Goal: Task Accomplishment & Management: Complete application form

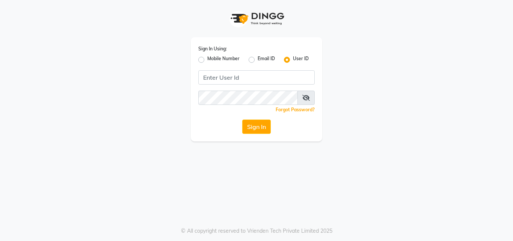
click at [207, 60] on label "Mobile Number" at bounding box center [223, 59] width 32 height 9
click at [207, 60] on input "Mobile Number" at bounding box center [209, 57] width 5 height 5
radio input "true"
radio input "false"
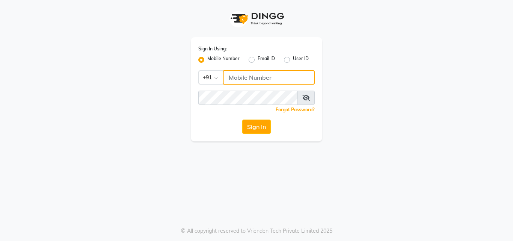
click at [247, 78] on input "Username" at bounding box center [268, 77] width 91 height 14
type input "8805000657"
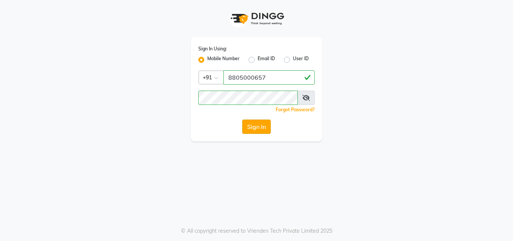
click at [254, 125] on button "Sign In" at bounding box center [256, 126] width 29 height 14
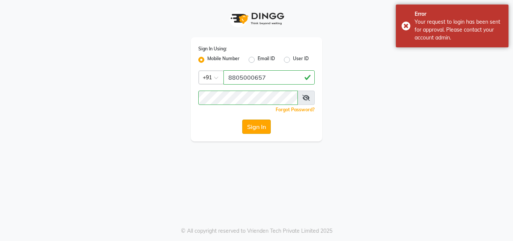
click at [254, 125] on button "Sign In" at bounding box center [256, 126] width 29 height 14
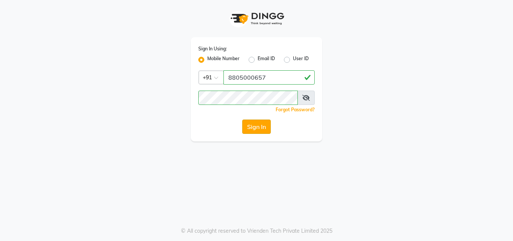
click at [254, 125] on button "Sign In" at bounding box center [256, 126] width 29 height 14
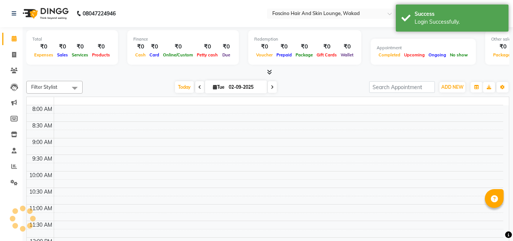
select select "en"
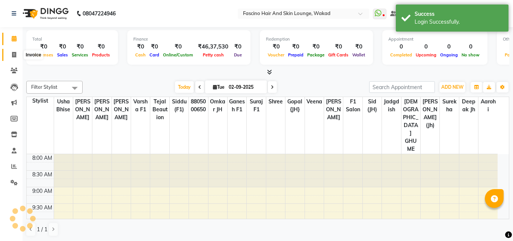
click at [12, 56] on icon at bounding box center [14, 55] width 4 height 6
select select "126"
select select "service"
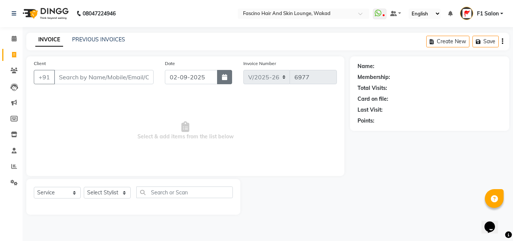
click at [224, 76] on icon "button" at bounding box center [224, 77] width 5 height 6
select select "9"
select select "2025"
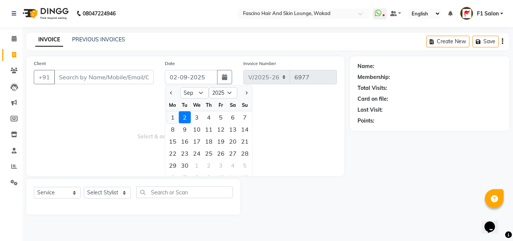
click at [172, 118] on div "1" at bounding box center [173, 117] width 12 height 12
type input "01-09-2025"
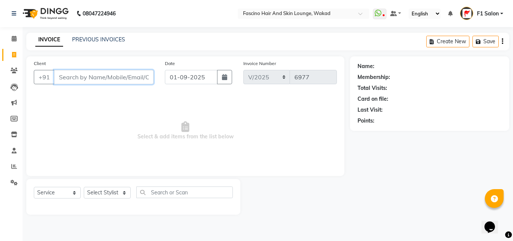
click at [111, 80] on input "Client" at bounding box center [103, 77] width 99 height 14
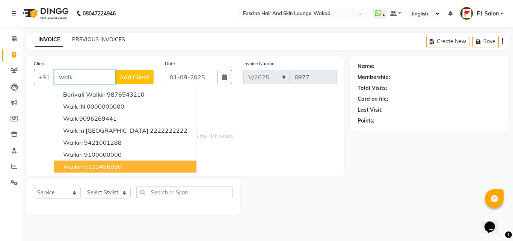
click at [79, 165] on span "walkin" at bounding box center [73, 167] width 20 height 8
type input "0123456890"
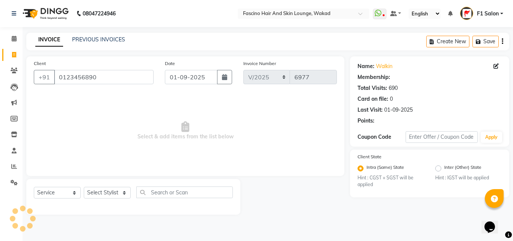
select select "1: Object"
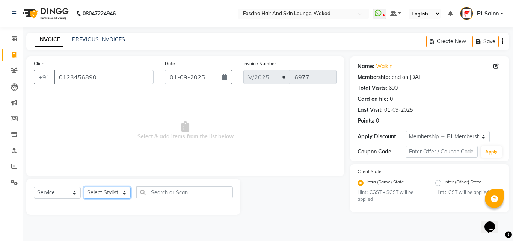
click at [88, 193] on select "Select Stylist 8805000650 Aarohi Chimu [PERSON_NAME] jh F1 Salon Ganesh F1 Gopa…" at bounding box center [107, 193] width 47 height 12
select select "71764"
click at [84, 187] on select "Select Stylist 8805000650 Aarohi Chimu [PERSON_NAME] jh F1 Salon Ganesh F1 Gopa…" at bounding box center [107, 193] width 47 height 12
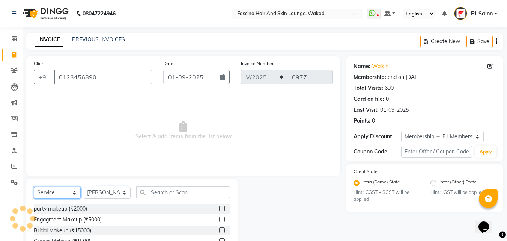
click at [49, 195] on select "Select Service Product Membership Package Voucher Prepaid Gift Card" at bounding box center [57, 193] width 47 height 12
select select "product"
click at [34, 187] on select "Select Service Product Membership Package Voucher Prepaid Gift Card" at bounding box center [57, 193] width 47 height 12
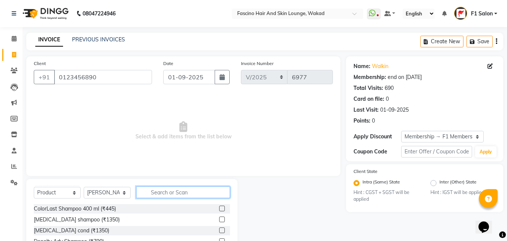
click at [148, 188] on input "text" at bounding box center [183, 192] width 94 height 12
type input "a"
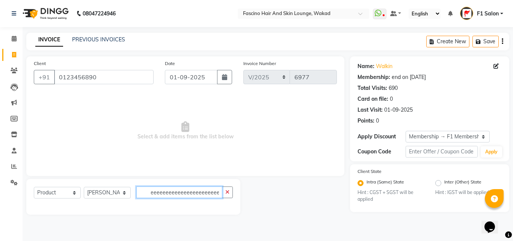
scroll to position [0, 112]
type input "eeeeeeeeeeeeeeeeeeeeeeeeeeeeeeeeeeeeeeeeeeeeeeeeeeeeeeeeeeeeeee"
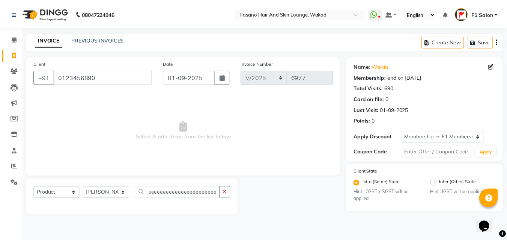
scroll to position [0, 0]
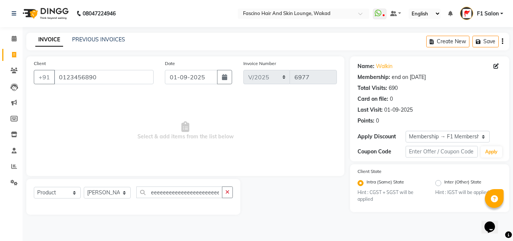
click at [102, 69] on div "Client [PHONE_NUMBER]" at bounding box center [93, 74] width 131 height 31
drag, startPoint x: 102, startPoint y: 69, endPoint x: 99, endPoint y: 79, distance: 10.7
click at [102, 74] on div "Client [PHONE_NUMBER]" at bounding box center [93, 74] width 131 height 31
click at [99, 81] on input "0123456890" at bounding box center [103, 77] width 99 height 14
click at [98, 81] on input "0123456890" at bounding box center [103, 77] width 99 height 14
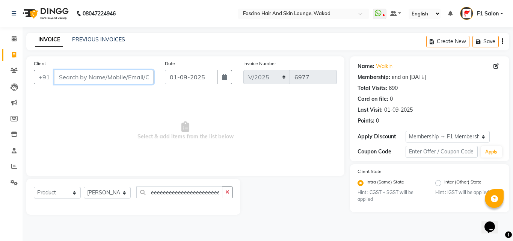
click at [56, 76] on input "Client" at bounding box center [103, 77] width 99 height 14
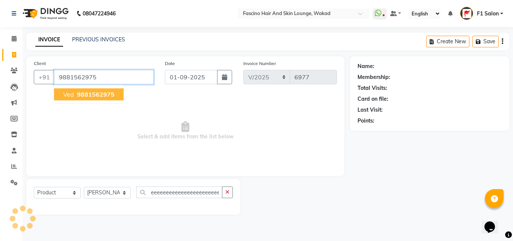
type input "9881562975"
select select "1: Object"
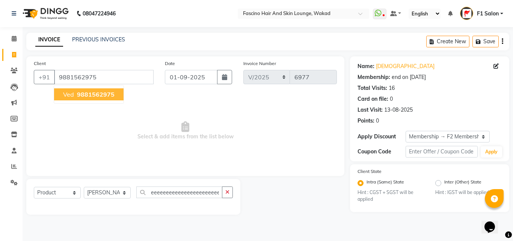
click at [79, 97] on span "9881562975" at bounding box center [96, 94] width 38 height 8
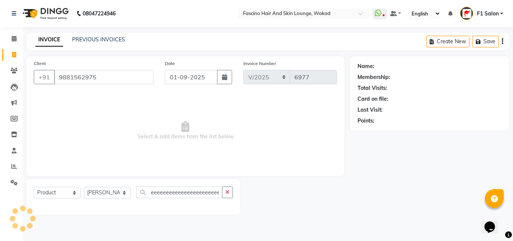
select select "1: Object"
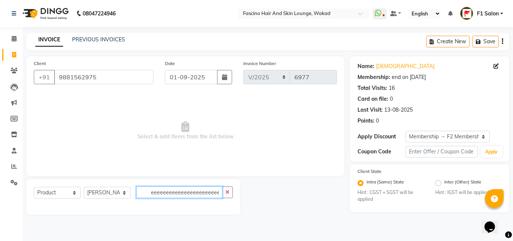
click at [156, 196] on input "eeeeeeeeeeeeeeeeeeeeeeeeeeeeeeeeeeeeeeeeeeeeeeeeeeeeeeeeeeeeeee" at bounding box center [179, 192] width 86 height 12
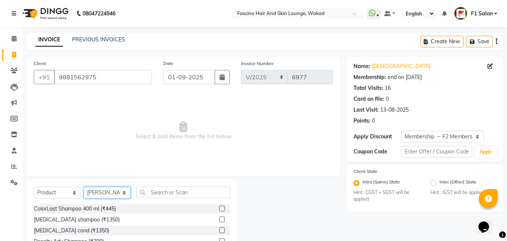
click at [101, 190] on select "Select Stylist 8805000650 Aarohi Chimu [PERSON_NAME] jh F1 Salon Ganesh F1 Gopa…" at bounding box center [107, 193] width 47 height 12
select select "83546"
click at [84, 187] on select "Select Stylist 8805000650 Aarohi Chimu [PERSON_NAME] jh F1 Salon Ganesh F1 Gopa…" at bounding box center [107, 193] width 47 height 12
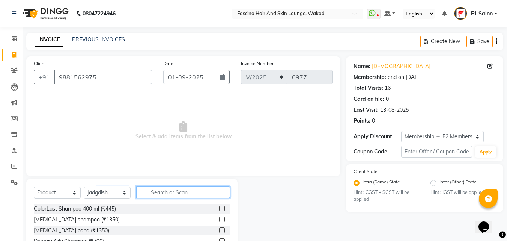
click at [149, 191] on input "text" at bounding box center [183, 192] width 94 height 12
type input "c"
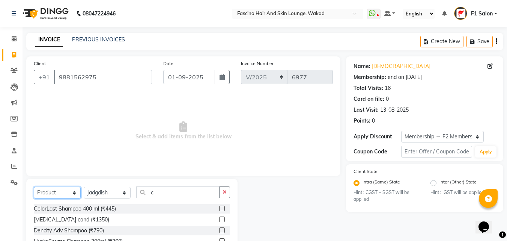
click at [53, 191] on select "Select Service Product Membership Package Voucher Prepaid Gift Card" at bounding box center [57, 193] width 47 height 12
select select "service"
click at [34, 187] on select "Select Service Product Membership Package Voucher Prepaid Gift Card" at bounding box center [57, 193] width 47 height 12
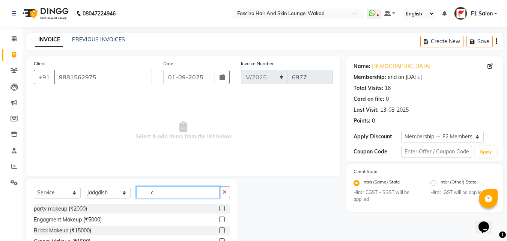
click at [158, 193] on input "c" at bounding box center [177, 192] width 83 height 12
type input "cut"
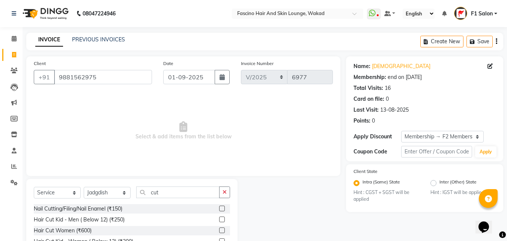
click at [506, 197] on div "Name: [DEMOGRAPHIC_DATA] Membership: end on [DATE] Total Visits: 16 Card on fil…" at bounding box center [427, 172] width 163 height 233
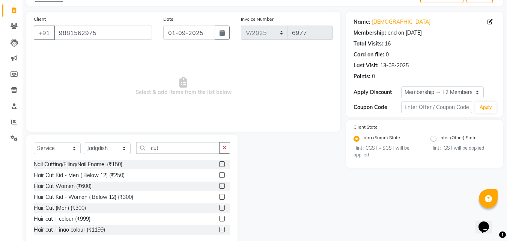
scroll to position [60, 0]
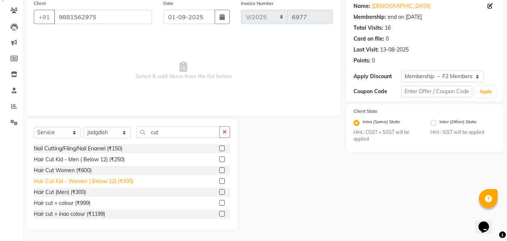
click at [79, 182] on div "Hair Cut Kid - Women ( Below 12) (₹300)" at bounding box center [83, 181] width 99 height 8
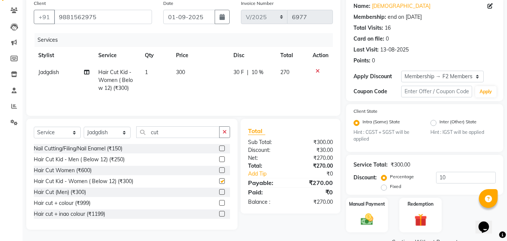
checkbox input "false"
click at [193, 69] on td "300" at bounding box center [200, 80] width 57 height 33
select select "83546"
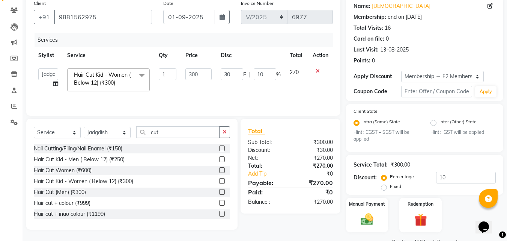
click at [193, 69] on input "300" at bounding box center [198, 74] width 26 height 12
type input "250"
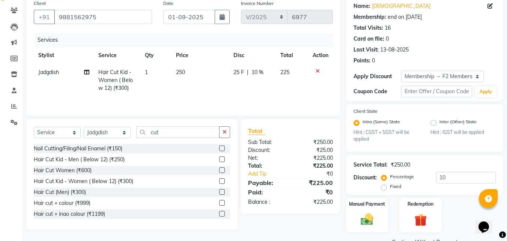
click at [194, 85] on td "250" at bounding box center [200, 80] width 57 height 33
select select "83546"
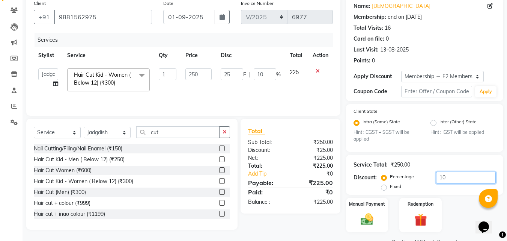
click at [454, 181] on input "10" at bounding box center [466, 178] width 60 height 12
type input "1"
type input "2.5"
type input "1"
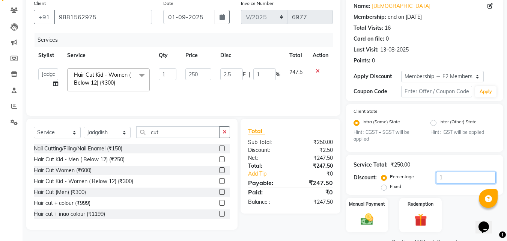
type input "0"
click at [366, 215] on img at bounding box center [367, 219] width 21 height 15
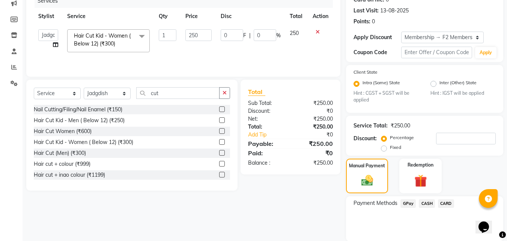
scroll to position [126, 0]
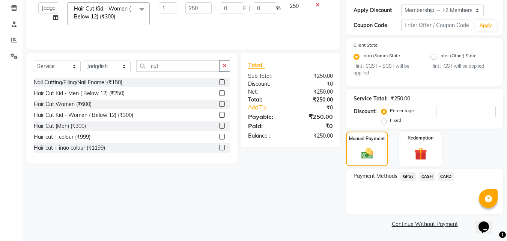
click at [407, 178] on span "GPay" at bounding box center [408, 176] width 15 height 9
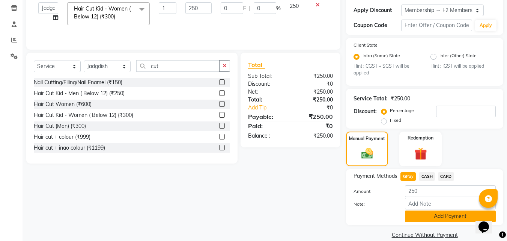
click at [417, 217] on button "Add Payment" at bounding box center [450, 216] width 91 height 12
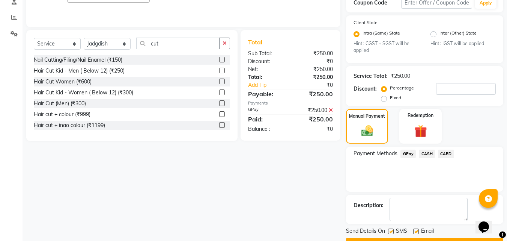
scroll to position [169, 0]
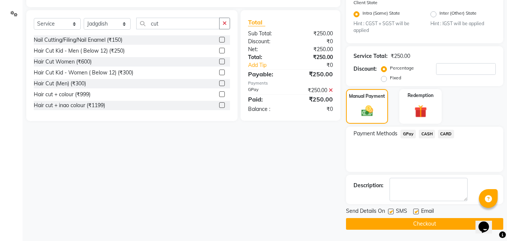
click at [389, 209] on label at bounding box center [391, 211] width 6 height 6
click at [389, 209] on input "checkbox" at bounding box center [390, 211] width 5 height 5
checkbox input "false"
click at [382, 223] on button "Checkout" at bounding box center [424, 224] width 157 height 12
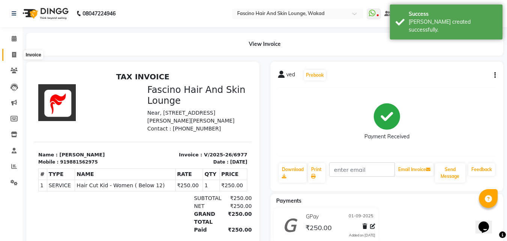
click at [18, 54] on span at bounding box center [14, 55] width 13 height 9
select select "126"
select select "service"
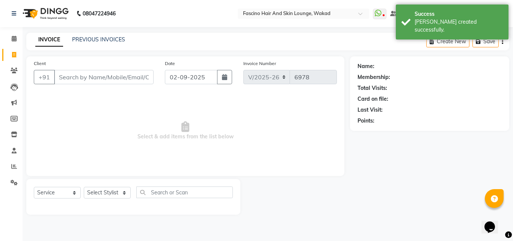
click at [89, 78] on input "Client" at bounding box center [103, 77] width 99 height 14
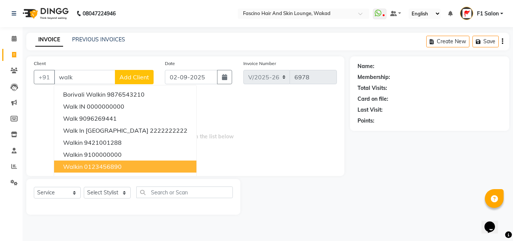
click at [82, 165] on span "walkin" at bounding box center [73, 167] width 20 height 8
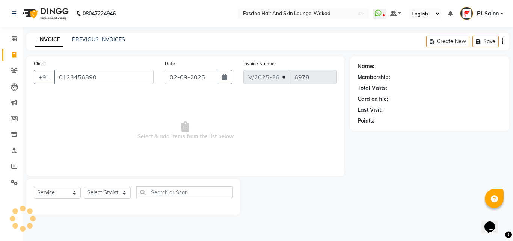
type input "0123456890"
select select "1: Object"
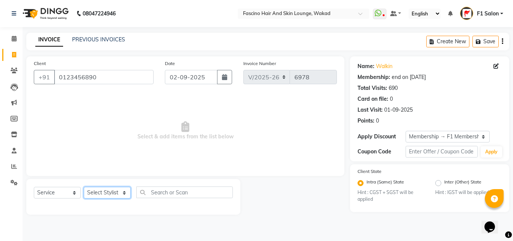
click at [107, 187] on select "Select Stylist 8805000650 Aarohi Chimu [PERSON_NAME] jh F1 Salon Ganesh F1 Gopa…" at bounding box center [107, 193] width 47 height 12
select select "57606"
click at [84, 187] on select "Select Stylist 8805000650 Aarohi Chimu [PERSON_NAME] jh F1 Salon Ganesh F1 Gopa…" at bounding box center [107, 193] width 47 height 12
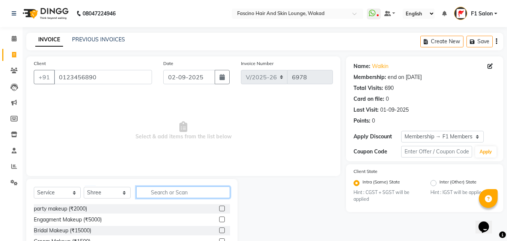
click at [158, 192] on input "text" at bounding box center [183, 192] width 94 height 12
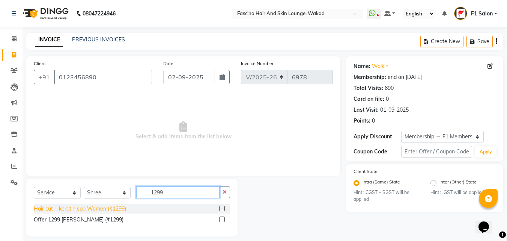
type input "1299"
click at [91, 208] on div "Hair cut + keratin spa Women (₹1299)" at bounding box center [80, 209] width 92 height 8
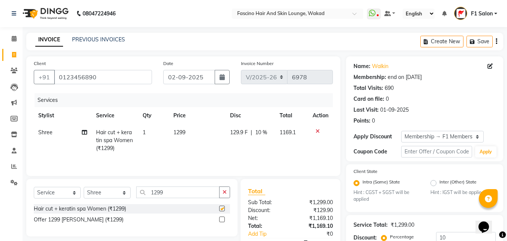
checkbox input "false"
click at [197, 135] on td "1299" at bounding box center [197, 140] width 57 height 33
select select "57606"
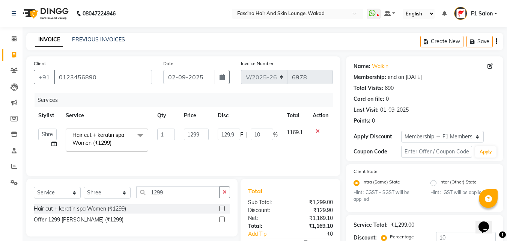
click at [197, 135] on input "1299" at bounding box center [196, 134] width 25 height 12
type input "1650"
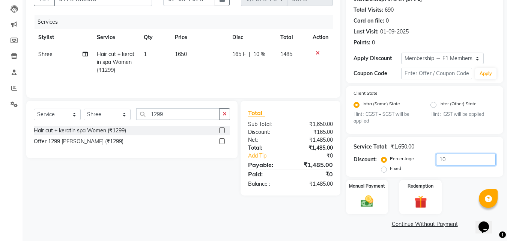
click at [451, 157] on input "10" at bounding box center [466, 160] width 60 height 12
type input "1"
click at [361, 212] on div "Manual Payment" at bounding box center [367, 197] width 44 height 36
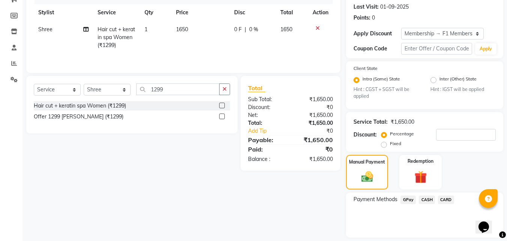
scroll to position [126, 0]
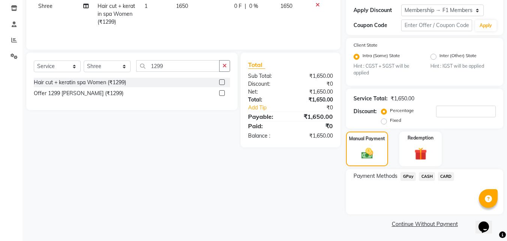
click at [408, 175] on span "GPay" at bounding box center [408, 176] width 15 height 9
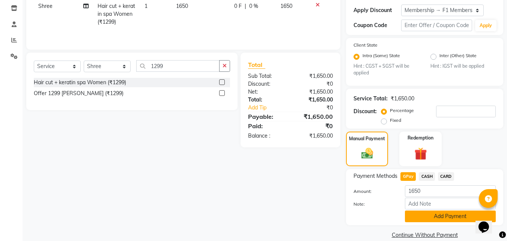
click at [421, 218] on button "Add Payment" at bounding box center [450, 216] width 91 height 12
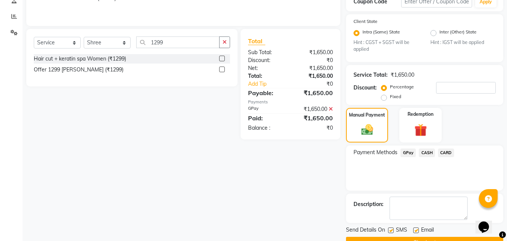
scroll to position [169, 0]
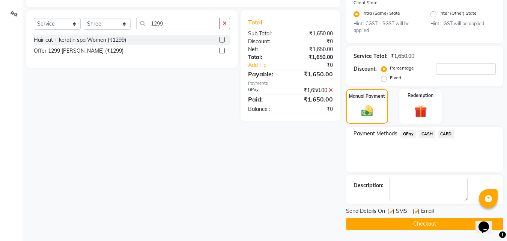
click at [390, 212] on label at bounding box center [391, 211] width 6 height 6
click at [390, 212] on input "checkbox" at bounding box center [390, 211] width 5 height 5
checkbox input "false"
click at [386, 223] on button "Checkout" at bounding box center [424, 224] width 157 height 12
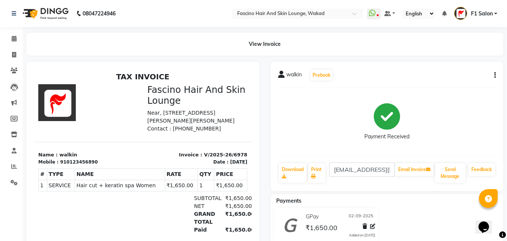
click at [297, 186] on div "walkin Prebook Payment Received Download Print [EMAIL_ADDRESS][DOMAIN_NAME] Ema…" at bounding box center [387, 126] width 233 height 129
click at [15, 60] on link "Invoice" at bounding box center [11, 55] width 18 height 12
select select "126"
select select "service"
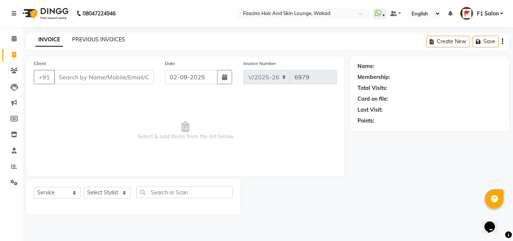
type input "x"
click at [96, 41] on link "PREVIOUS INVOICES" at bounding box center [98, 39] width 53 height 7
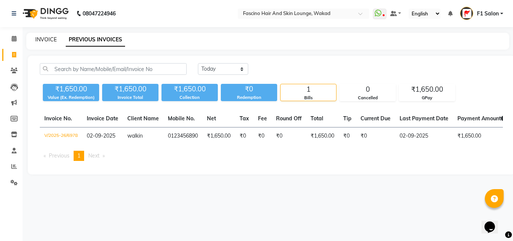
click at [47, 36] on link "INVOICE" at bounding box center [45, 39] width 21 height 7
select select "126"
select select "service"
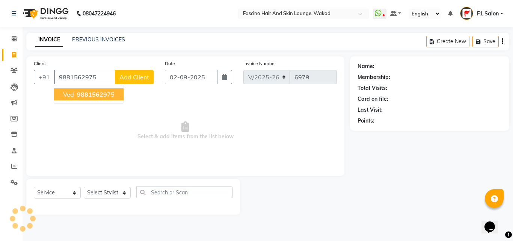
type input "9881562975"
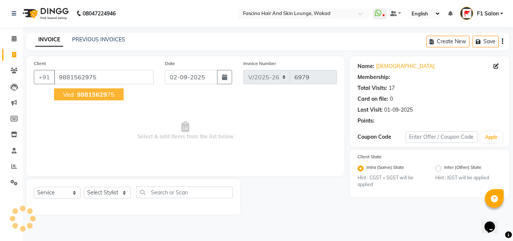
select select "1: Object"
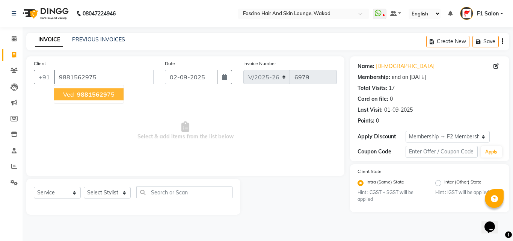
click at [72, 98] on span "ved" at bounding box center [68, 94] width 11 height 8
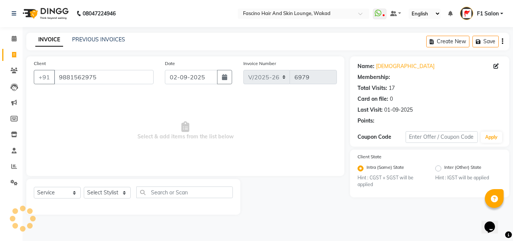
select select "1: Object"
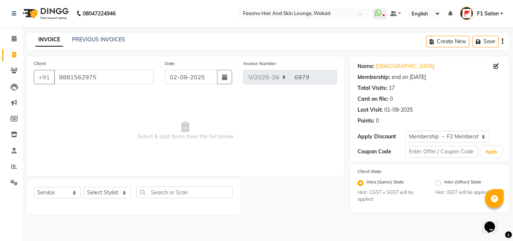
click at [92, 201] on div "Select Service Product Membership Package Voucher Prepaid Gift Card Select Styl…" at bounding box center [133, 195] width 199 height 18
click at [116, 194] on select "Select Stylist 8805000650 Aarohi Chimu [PERSON_NAME] jh F1 Salon Ganesh F1 Gopa…" at bounding box center [107, 193] width 47 height 12
select select "83546"
click at [84, 187] on select "Select Stylist 8805000650 Aarohi Chimu [PERSON_NAME] jh F1 Salon Ganesh F1 Gopa…" at bounding box center [107, 193] width 47 height 12
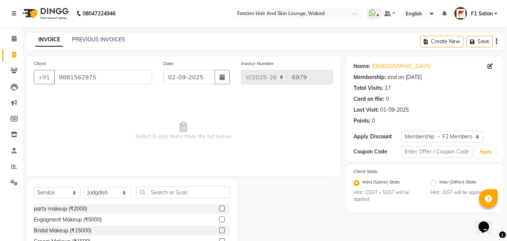
click at [239, 190] on div at bounding box center [292, 234] width 108 height 111
click at [175, 196] on input "text" at bounding box center [183, 192] width 94 height 12
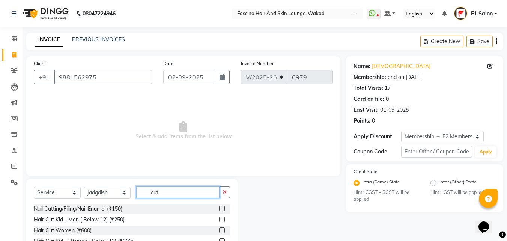
type input "cut"
click at [210, 112] on span "Select & add items from the list below" at bounding box center [183, 130] width 299 height 75
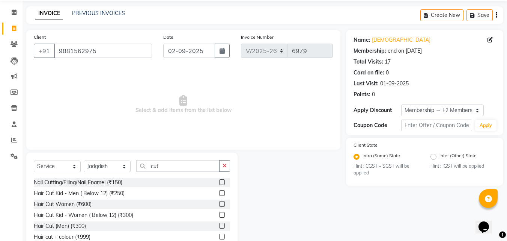
scroll to position [60, 0]
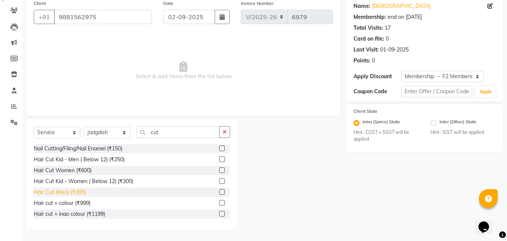
click at [75, 190] on div "Hair Cut (Men) (₹300)" at bounding box center [60, 192] width 52 height 8
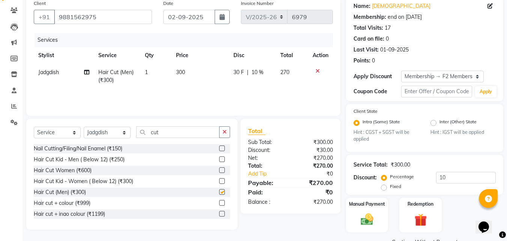
checkbox input "false"
click at [192, 77] on td "300" at bounding box center [200, 76] width 57 height 25
select select "83546"
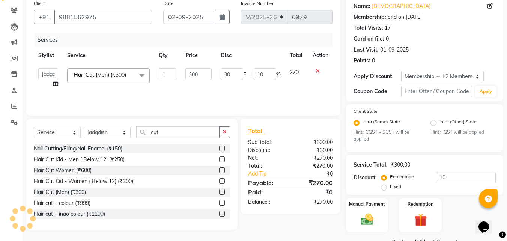
click at [192, 77] on input "300" at bounding box center [198, 74] width 26 height 12
type input "250"
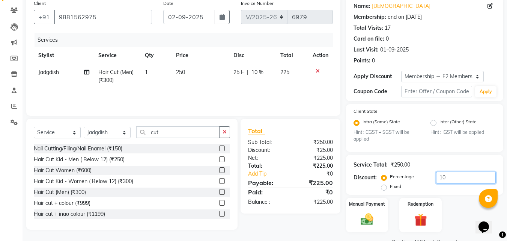
click at [454, 176] on input "10" at bounding box center [466, 178] width 60 height 12
type input "1"
click at [368, 210] on div "Manual Payment" at bounding box center [367, 215] width 44 height 36
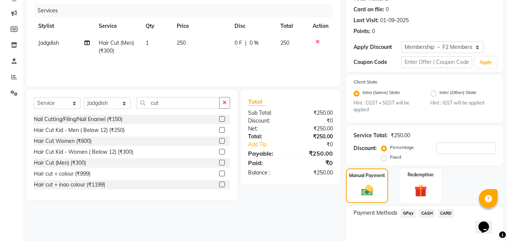
scroll to position [126, 0]
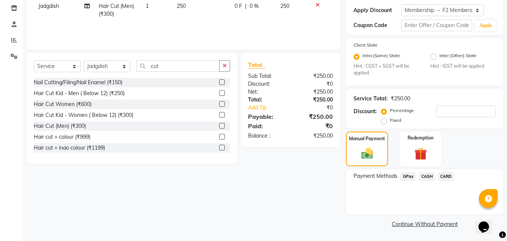
click at [402, 177] on span "GPay" at bounding box center [408, 176] width 15 height 9
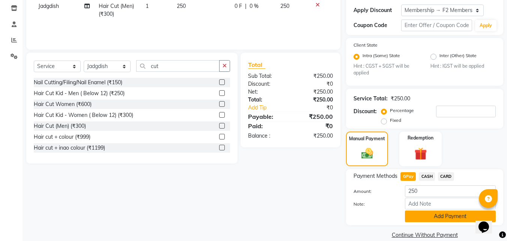
click at [417, 215] on button "Add Payment" at bounding box center [450, 216] width 91 height 12
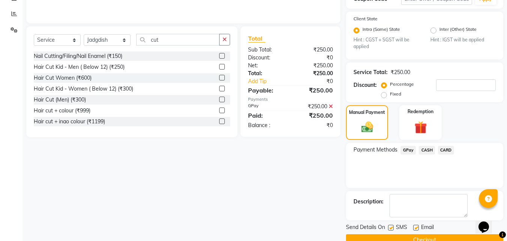
scroll to position [169, 0]
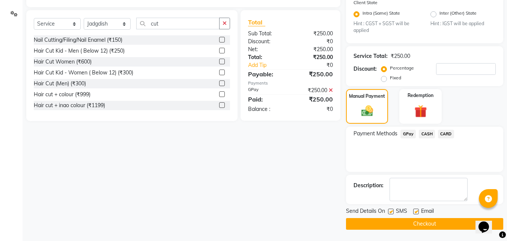
click at [388, 212] on label at bounding box center [391, 211] width 6 height 6
click at [388, 212] on input "checkbox" at bounding box center [390, 211] width 5 height 5
checkbox input "false"
click at [389, 224] on button "Checkout" at bounding box center [424, 224] width 157 height 12
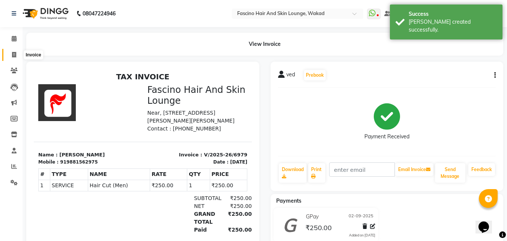
click at [14, 55] on icon at bounding box center [14, 55] width 4 height 6
select select "126"
select select "service"
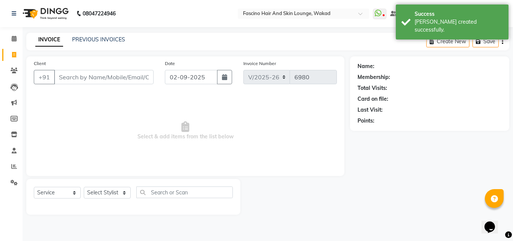
click at [59, 67] on div "Client +91" at bounding box center [93, 74] width 131 height 31
click at [71, 79] on input "Client" at bounding box center [103, 77] width 99 height 14
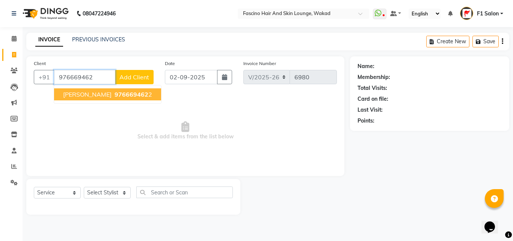
click at [72, 90] on span "[PERSON_NAME]" at bounding box center [87, 94] width 48 height 8
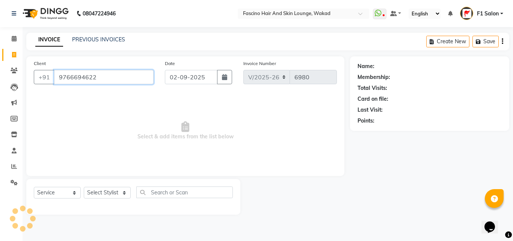
type input "9766694622"
select select "1: Object"
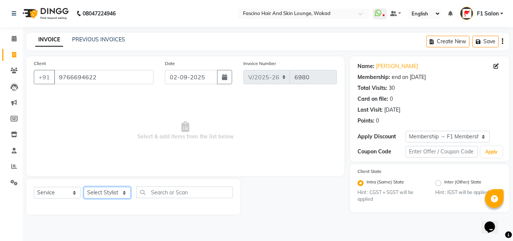
click at [93, 191] on select "Select Stylist 8805000650 Aarohi Chimu [PERSON_NAME] jh F1 Salon Ganesh F1 Gopa…" at bounding box center [107, 193] width 47 height 12
select select "71764"
click at [84, 187] on select "Select Stylist 8805000650 Aarohi Chimu [PERSON_NAME] jh F1 Salon Ganesh F1 Gopa…" at bounding box center [107, 193] width 47 height 12
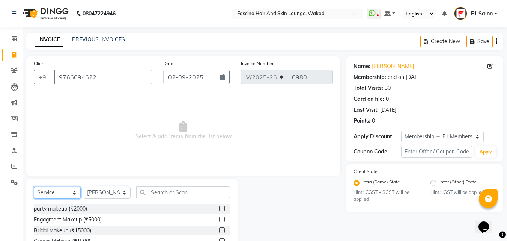
click at [54, 192] on select "Select Service Product Membership Package Voucher Prepaid Gift Card" at bounding box center [57, 193] width 47 height 12
select select "product"
click at [34, 187] on select "Select Service Product Membership Package Voucher Prepaid Gift Card" at bounding box center [57, 193] width 47 height 12
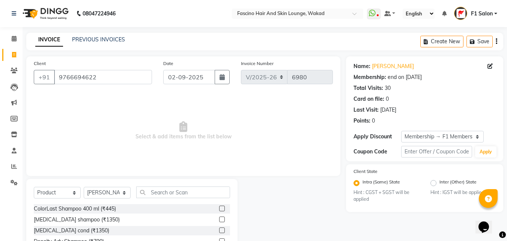
click at [161, 185] on div "Select Service Product Membership Package Voucher Prepaid Gift Card Select Styl…" at bounding box center [131, 234] width 211 height 111
click at [161, 193] on input "text" at bounding box center [183, 192] width 94 height 12
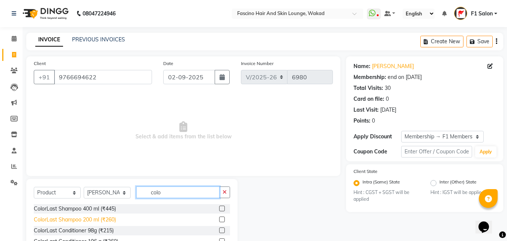
type input "colo"
click at [90, 220] on div "ColorLast Shampoo 200 ml (₹260)" at bounding box center [75, 219] width 82 height 8
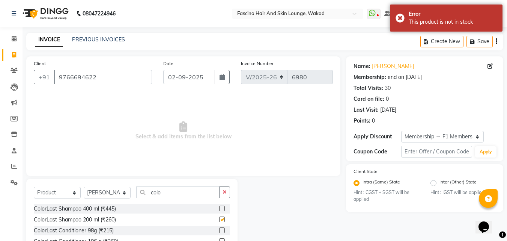
checkbox input "false"
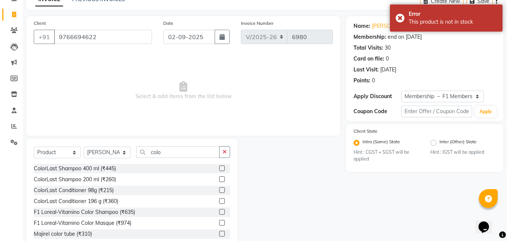
scroll to position [23, 0]
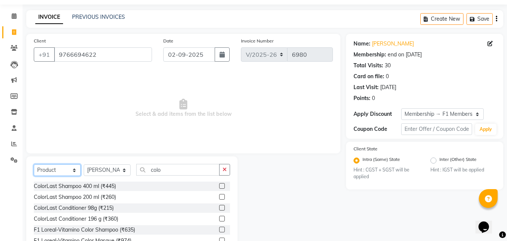
click at [39, 172] on select "Select Service Product Membership Package Voucher Prepaid Gift Card" at bounding box center [57, 170] width 47 height 12
select select "service"
click at [34, 164] on select "Select Service Product Membership Package Voucher Prepaid Gift Card" at bounding box center [57, 170] width 47 height 12
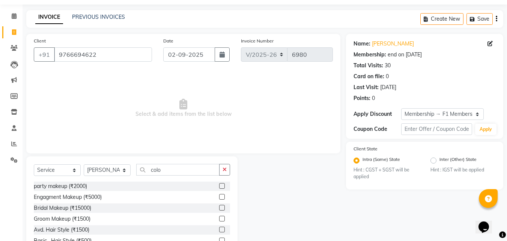
click at [96, 177] on div "Select Service Product Membership Package Voucher Prepaid Gift Card Select Styl…" at bounding box center [132, 173] width 196 height 18
click at [102, 175] on select "Select Stylist 8805000650 Aarohi Chimu [PERSON_NAME] jh F1 Salon Ganesh F1 Gopa…" at bounding box center [107, 170] width 47 height 12
select select "4042"
click at [84, 164] on select "Select Stylist 8805000650 Aarohi Chimu [PERSON_NAME] jh F1 Salon Ganesh F1 Gopa…" at bounding box center [107, 170] width 47 height 12
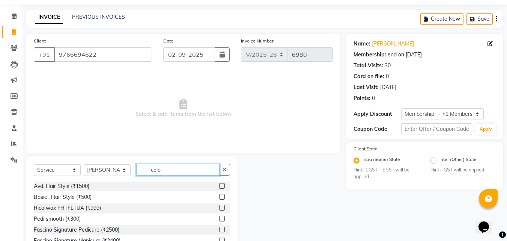
click at [176, 166] on input "colo" at bounding box center [177, 170] width 83 height 12
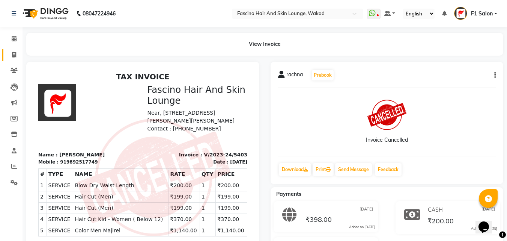
click at [11, 59] on link "Invoice" at bounding box center [11, 55] width 18 height 12
select select "126"
select select "service"
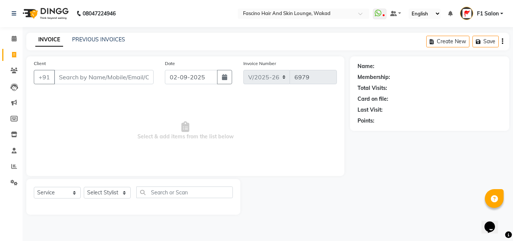
click at [95, 35] on div "INVOICE PREVIOUS INVOICES Create New Save" at bounding box center [267, 42] width 483 height 18
click at [98, 42] on link "PREVIOUS INVOICES" at bounding box center [98, 39] width 53 height 7
